Goal: Understand process/instructions: Learn how to perform a task or action

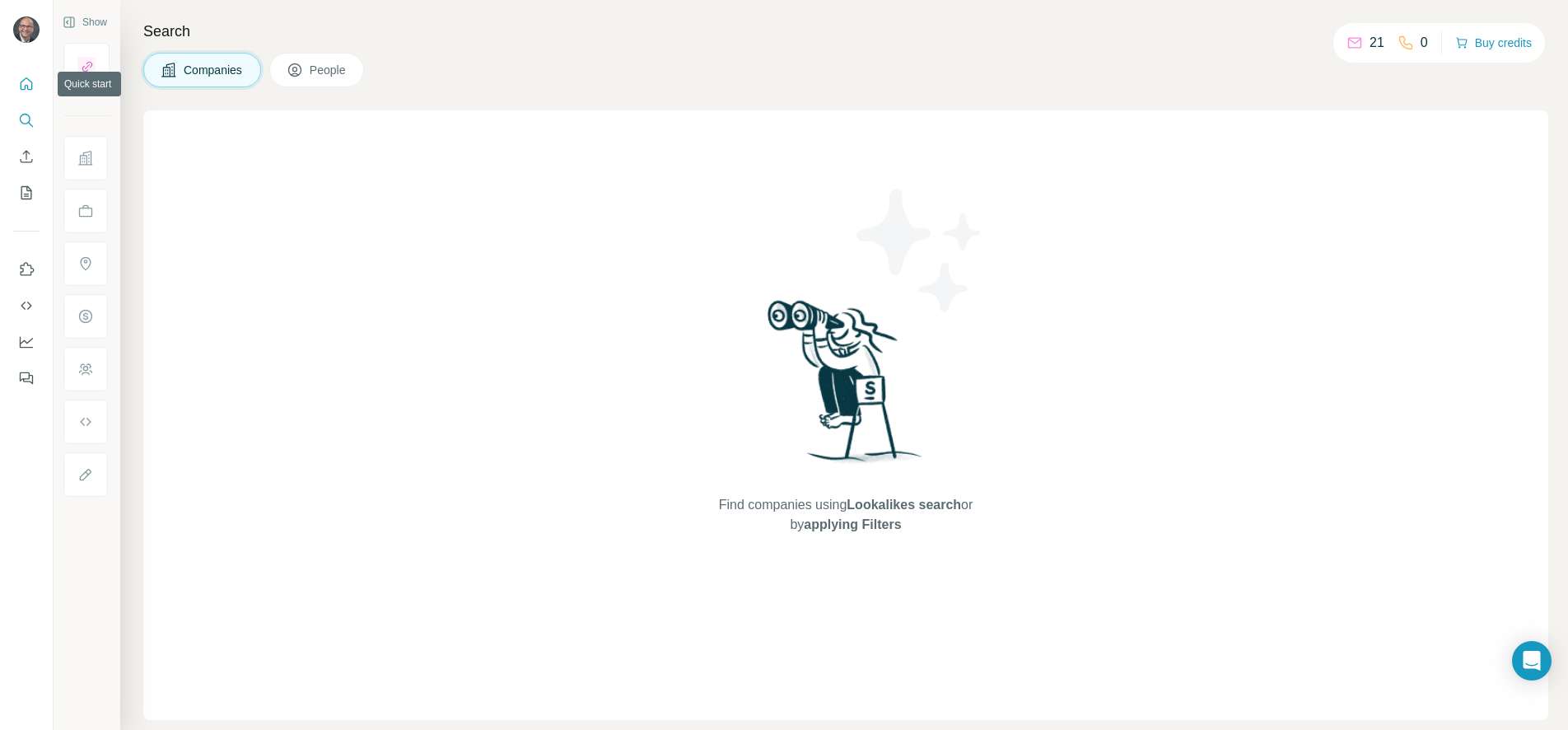
click at [29, 85] on icon "Quick start" at bounding box center [26, 84] width 16 height 16
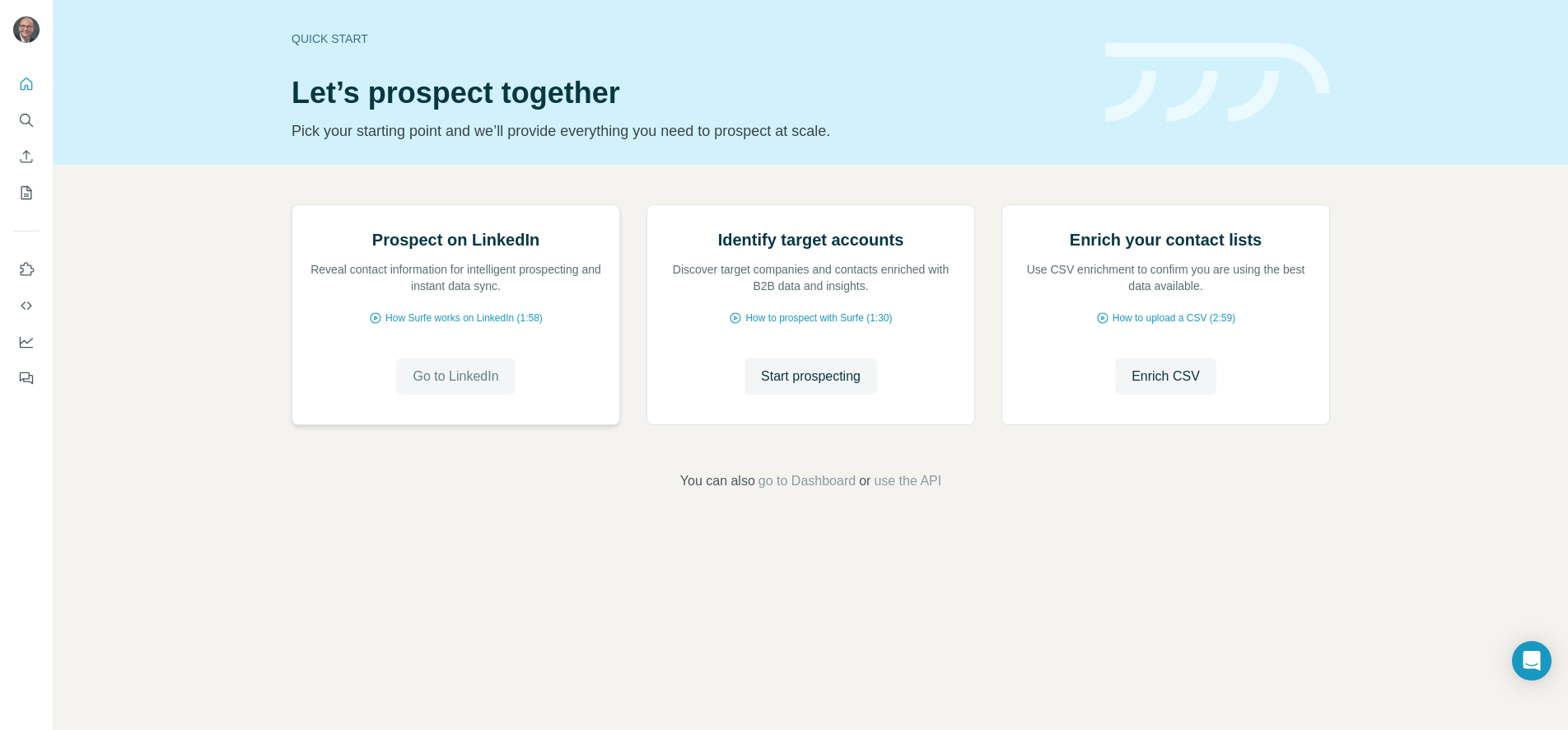
click at [446, 386] on span "Go to LinkedIn" at bounding box center [456, 376] width 86 height 20
